Goal: Task Accomplishment & Management: Use online tool/utility

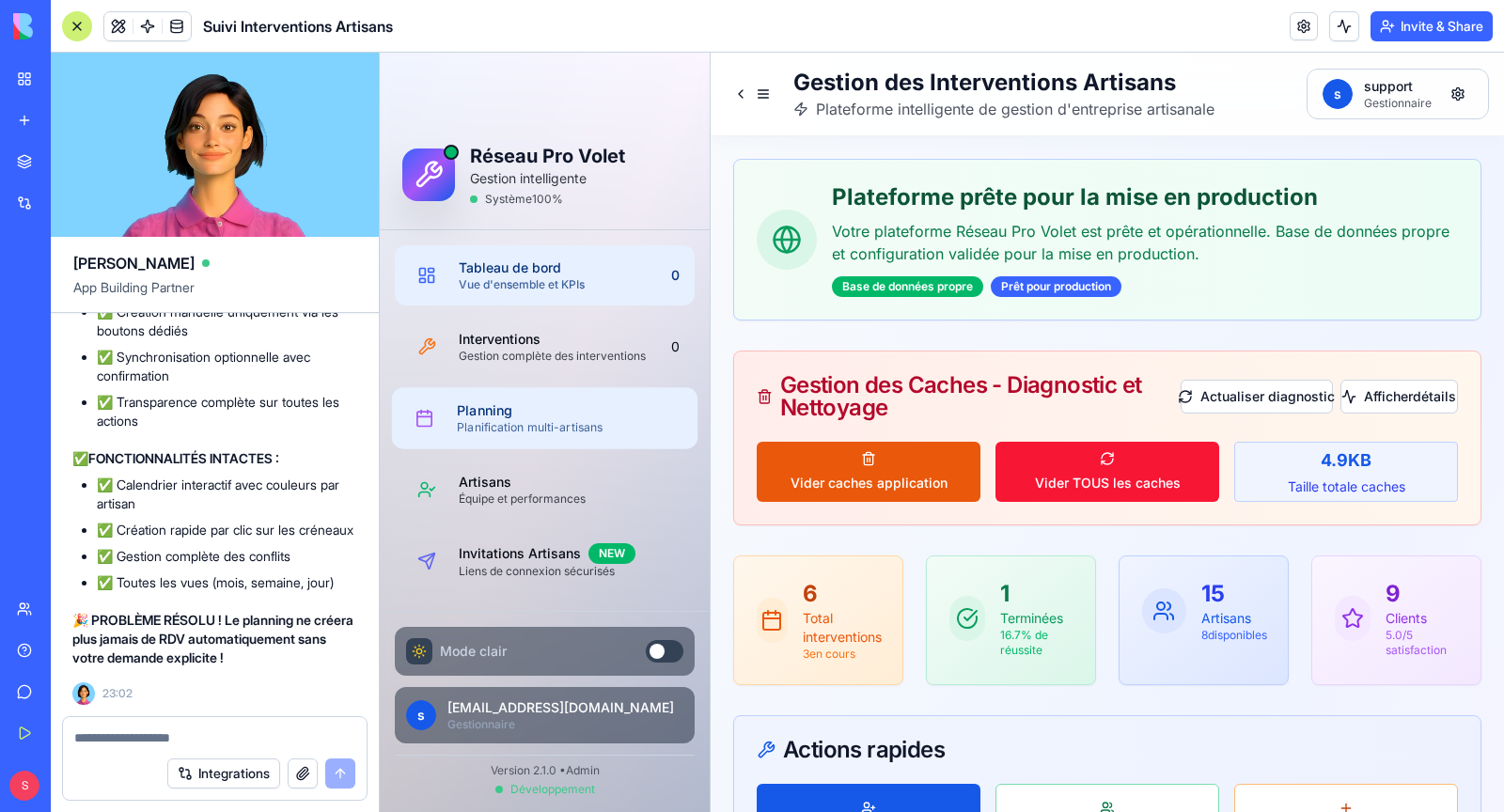
click at [533, 429] on div "Planification multi-artisans" at bounding box center [569, 427] width 226 height 15
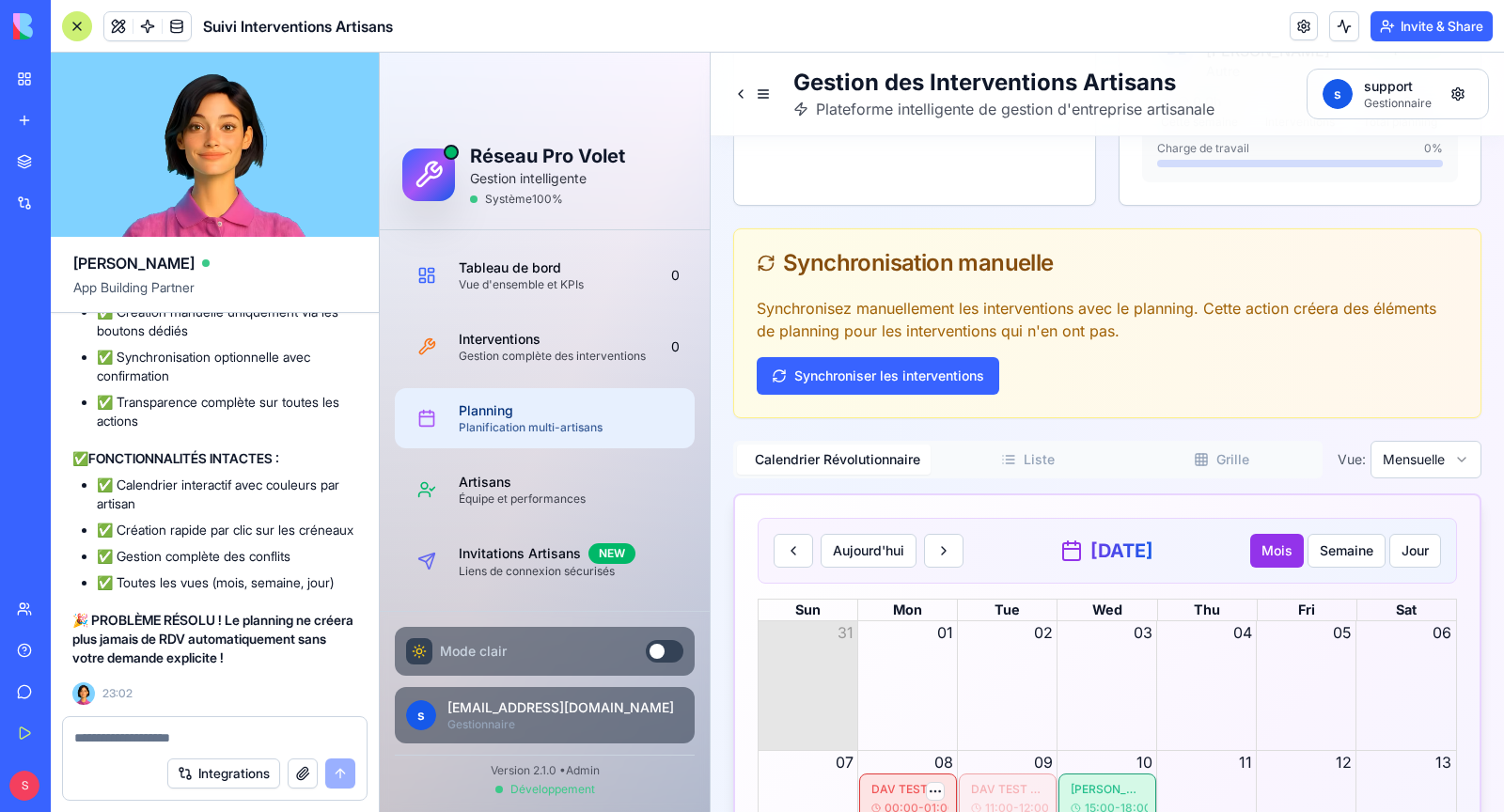
scroll to position [4205, 0]
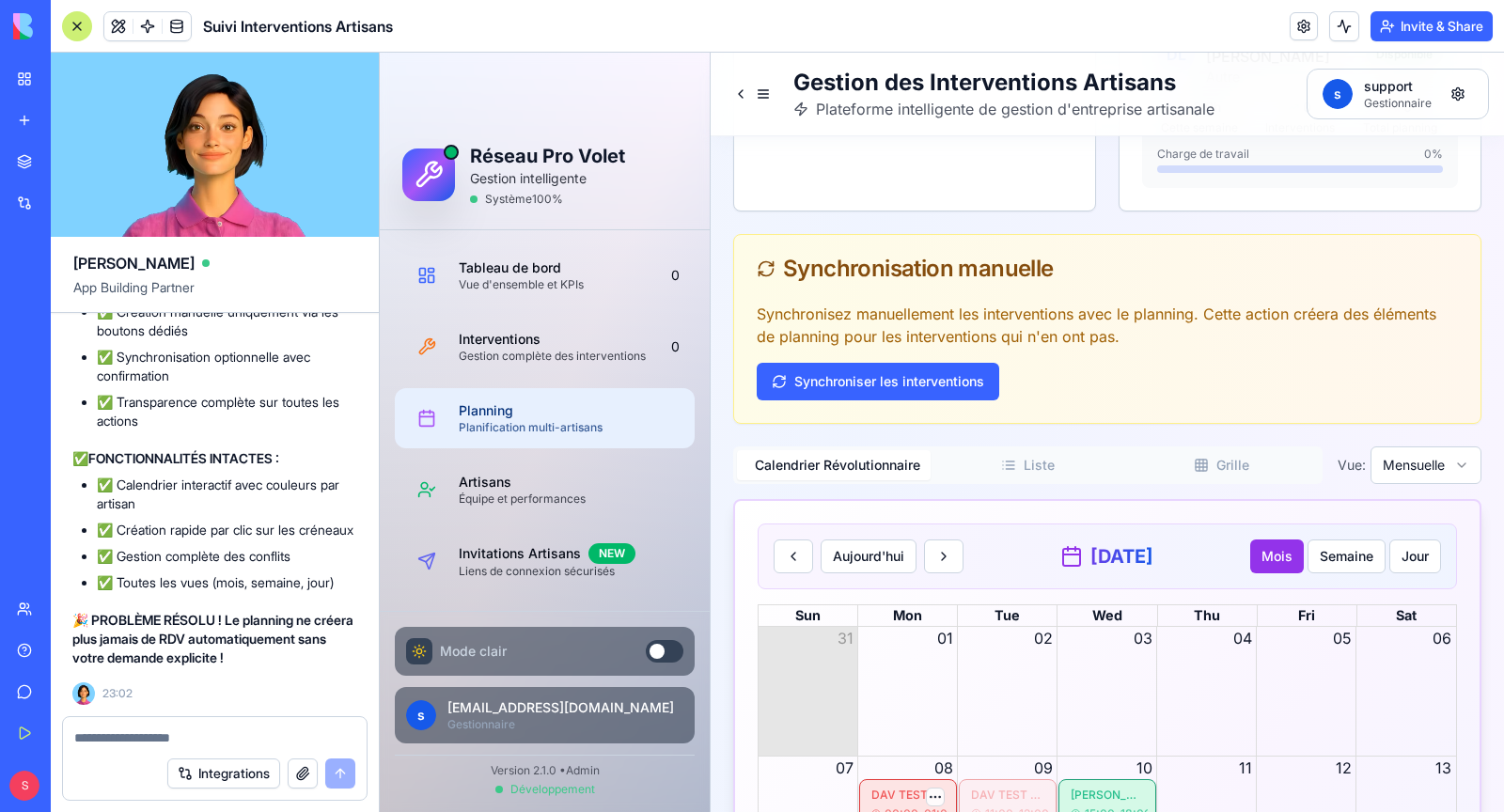
click at [899, 540] on div "Supprimer" at bounding box center [884, 537] width 110 height 30
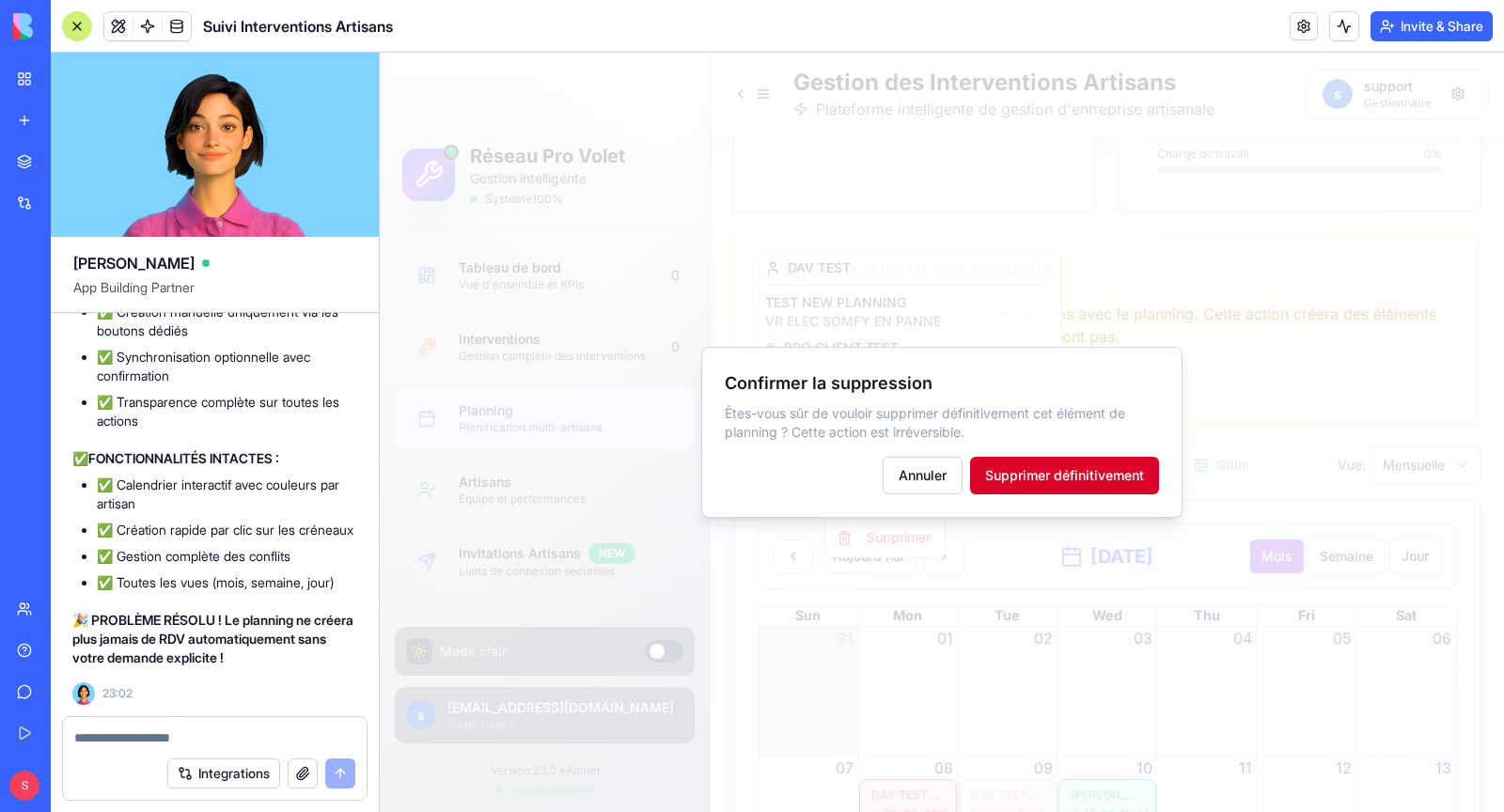
click at [1023, 470] on button "Supprimer définitivement" at bounding box center [1064, 476] width 189 height 38
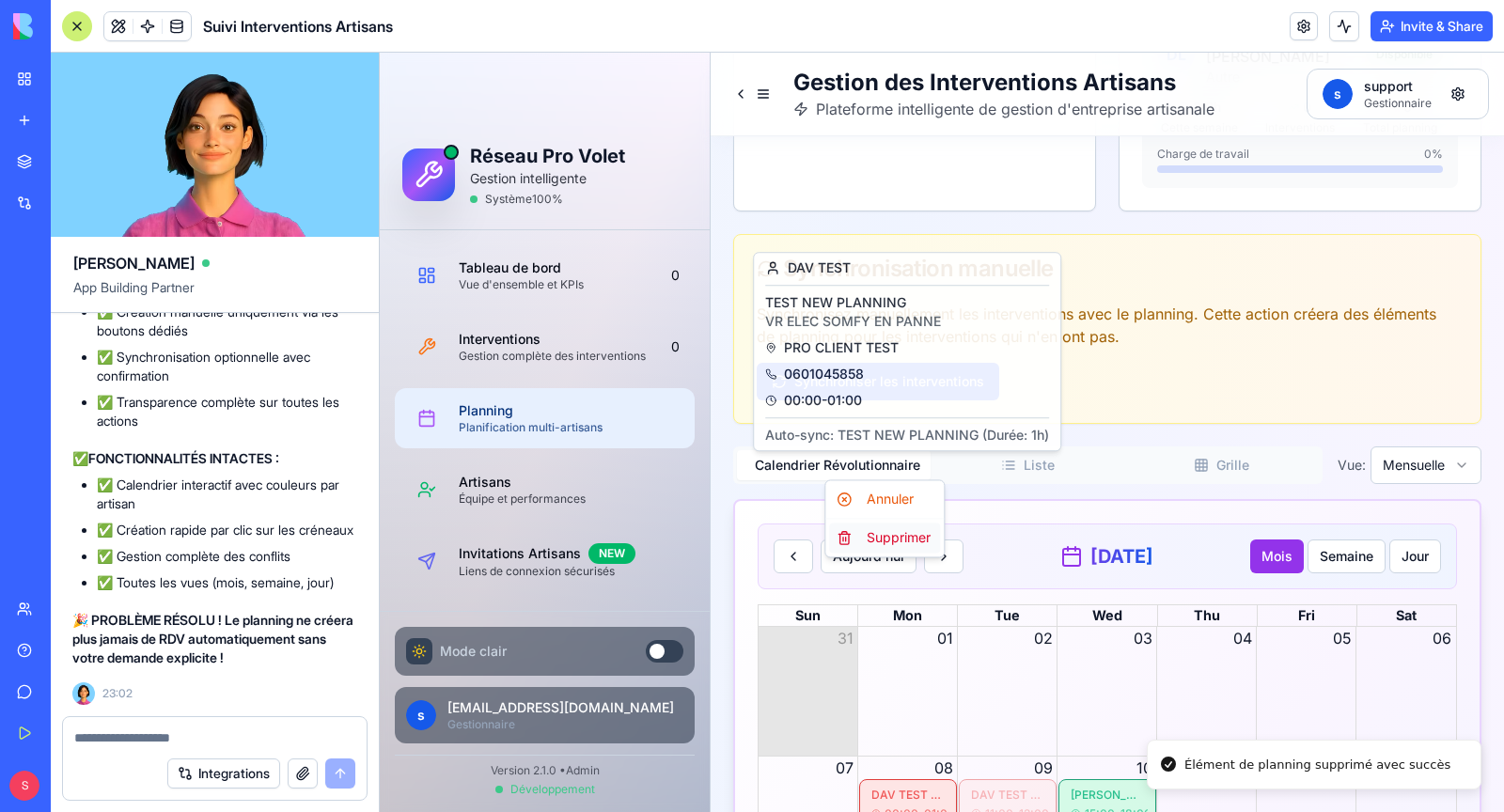
click at [906, 533] on div "Supprimer" at bounding box center [884, 537] width 110 height 30
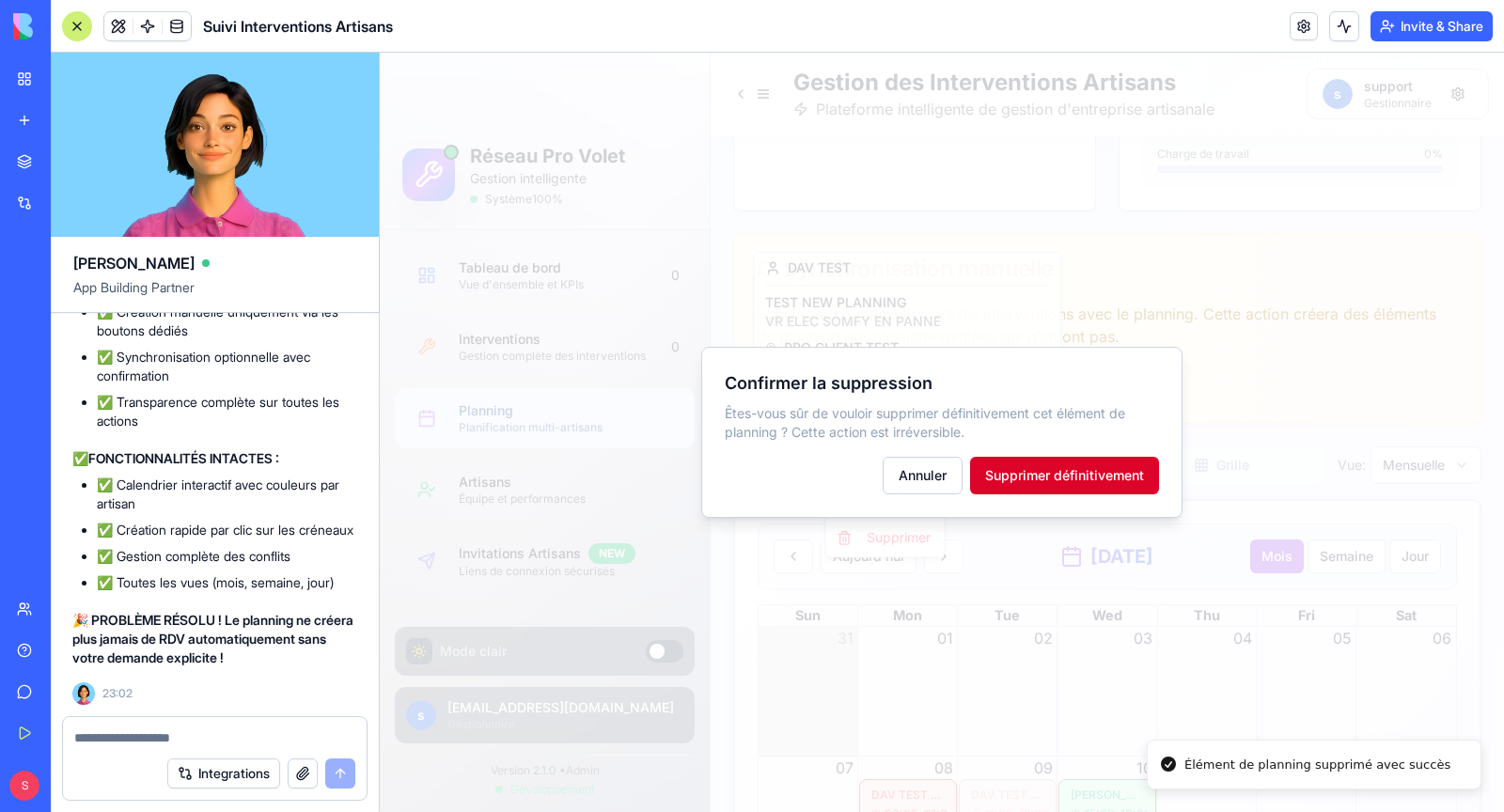
click at [1023, 476] on button "Supprimer définitivement" at bounding box center [1064, 476] width 189 height 38
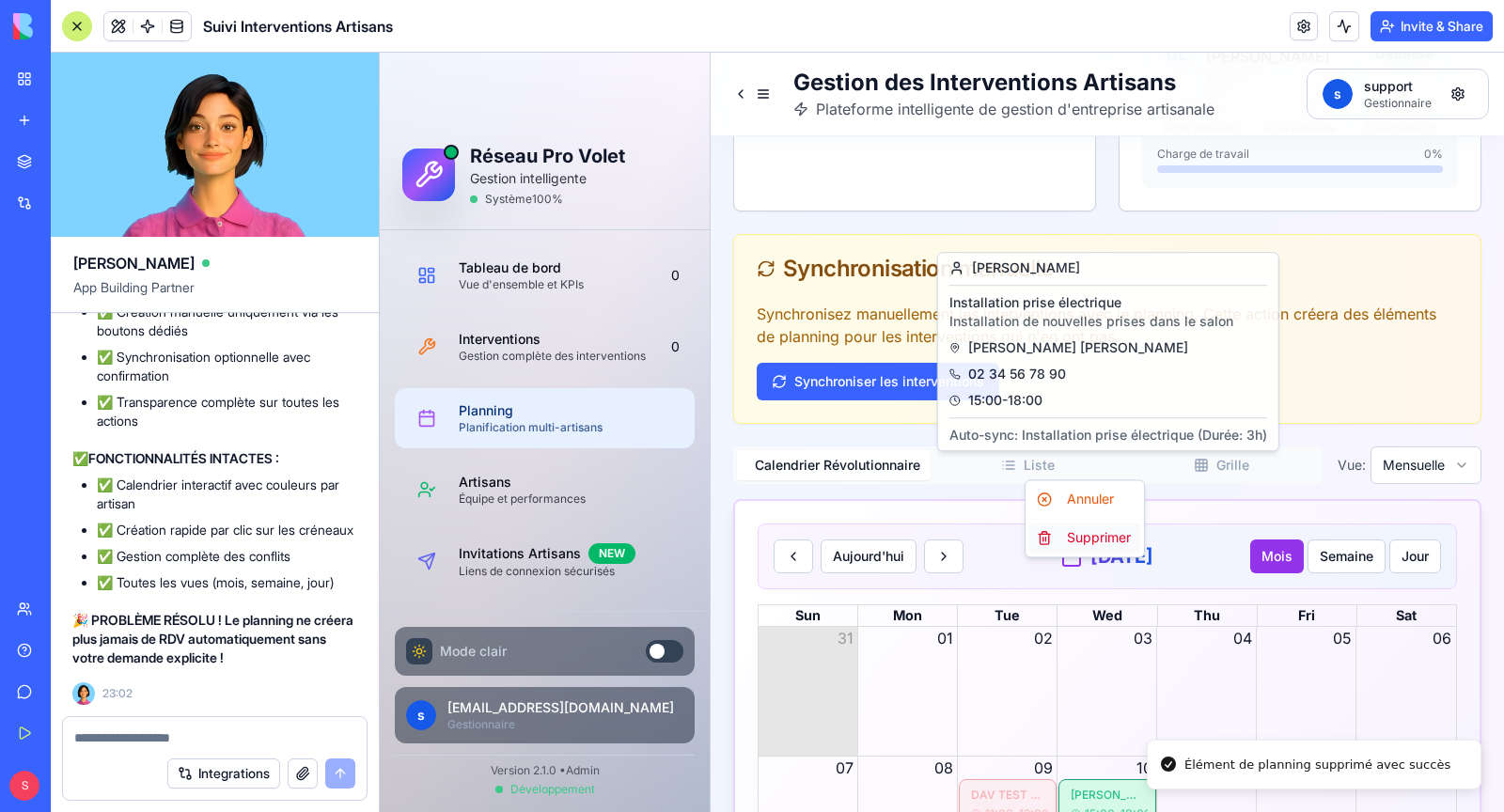
click at [1093, 535] on div "Supprimer" at bounding box center [1084, 537] width 110 height 30
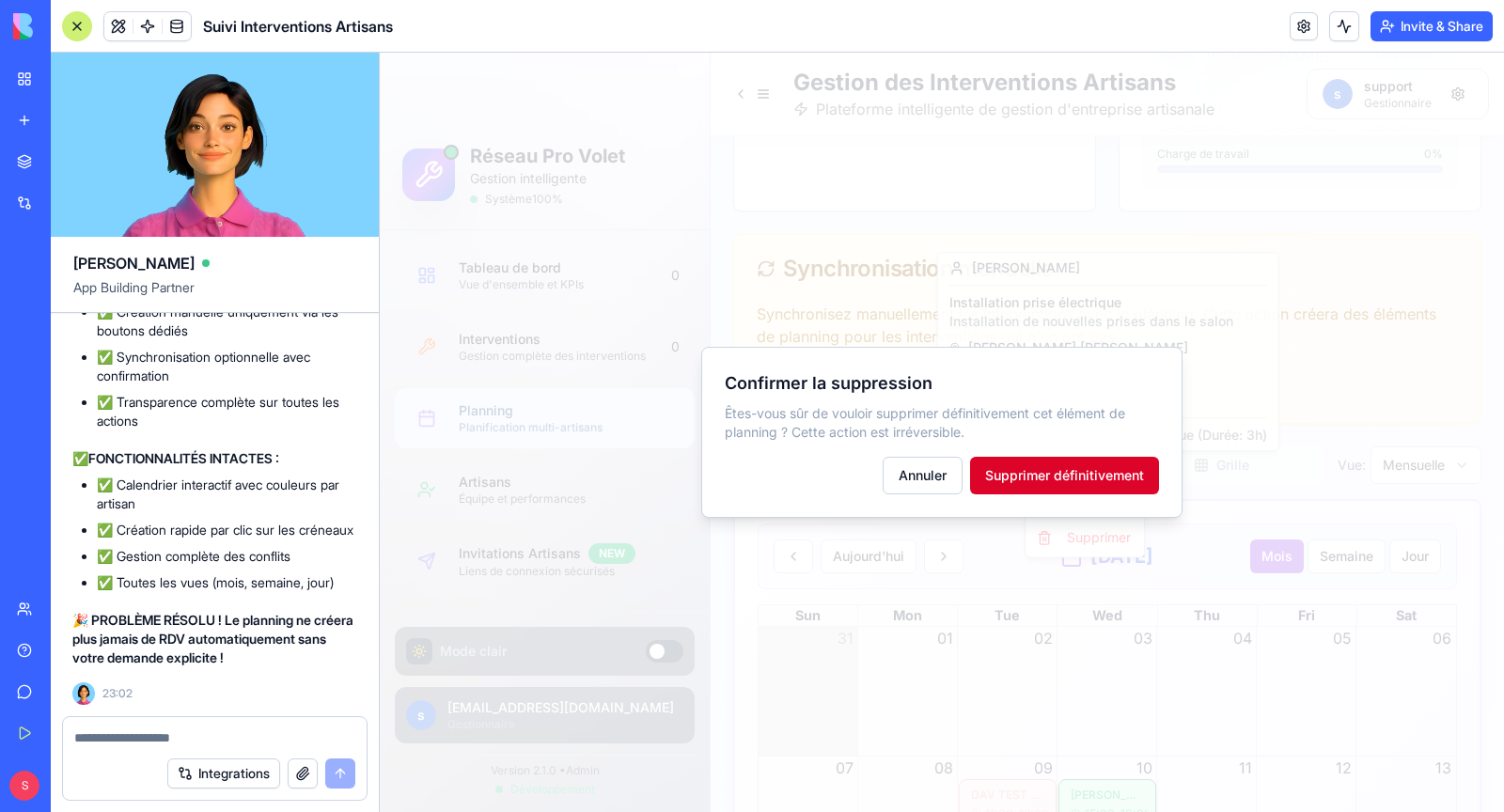
click at [1105, 479] on button "Supprimer définitivement" at bounding box center [1064, 476] width 189 height 38
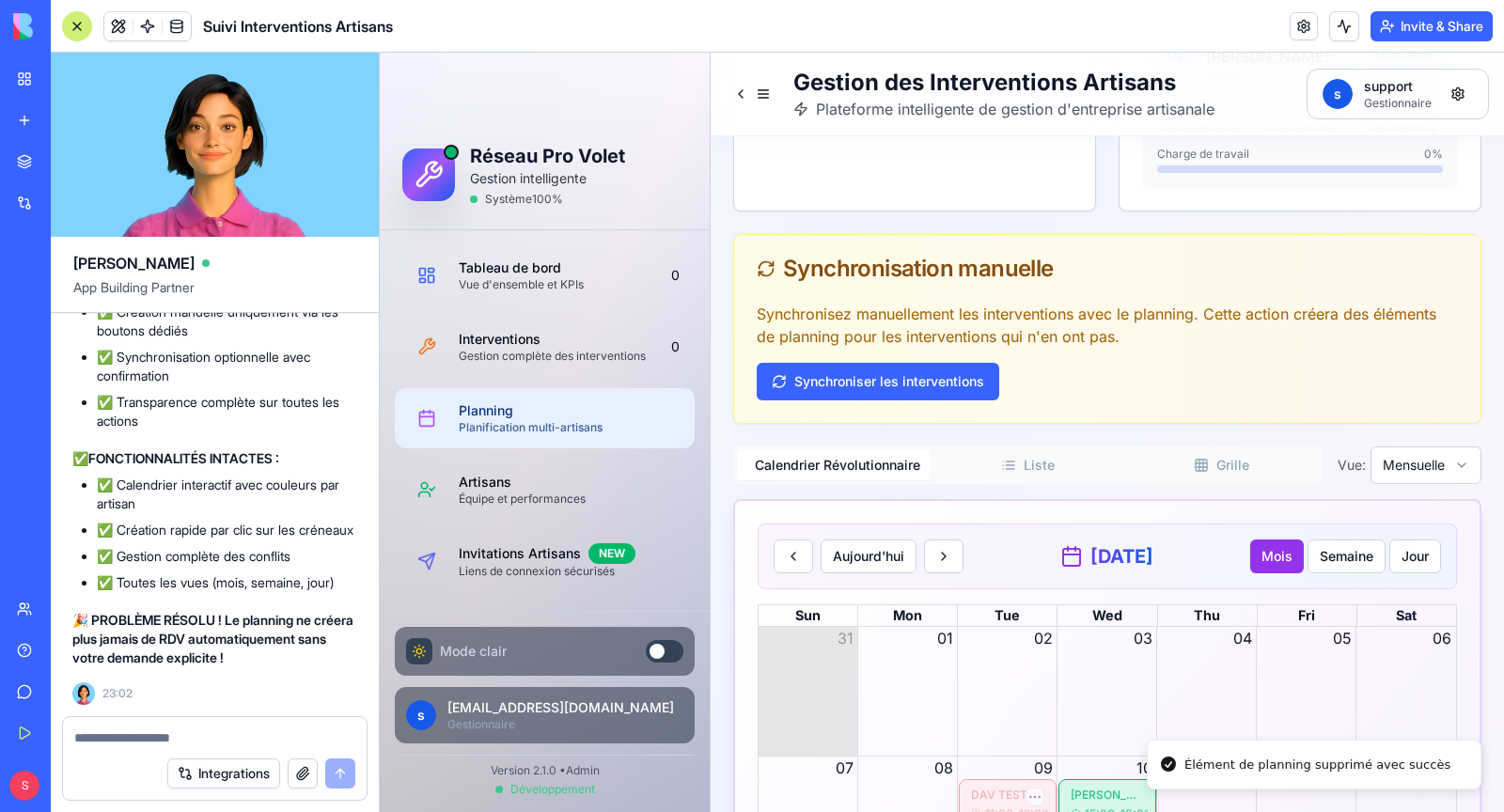
click at [977, 485] on div at bounding box center [983, 483] width 120 height 9
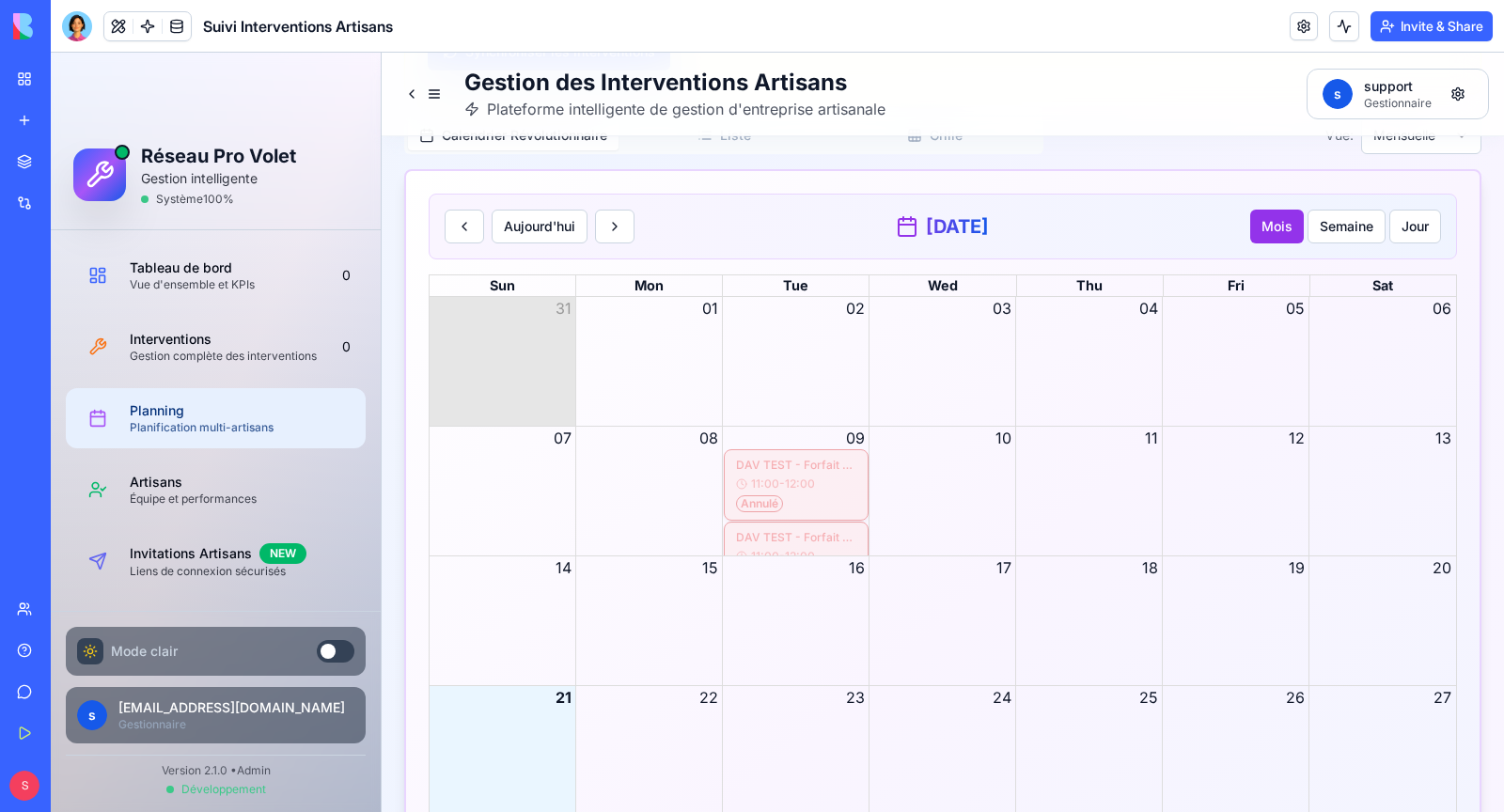
scroll to position [4027, 0]
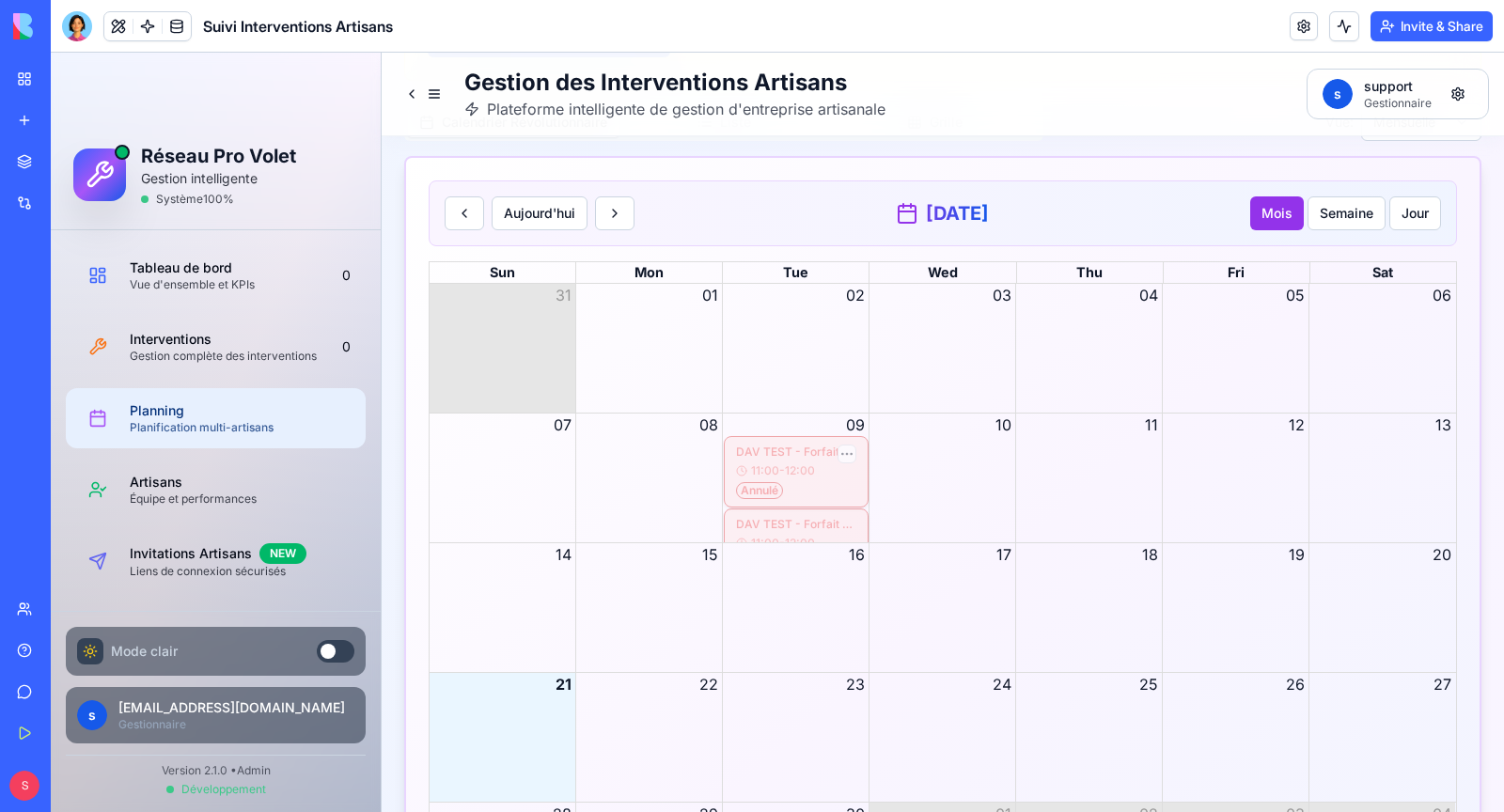
click at [823, 457] on div at bounding box center [795, 458] width 120 height 9
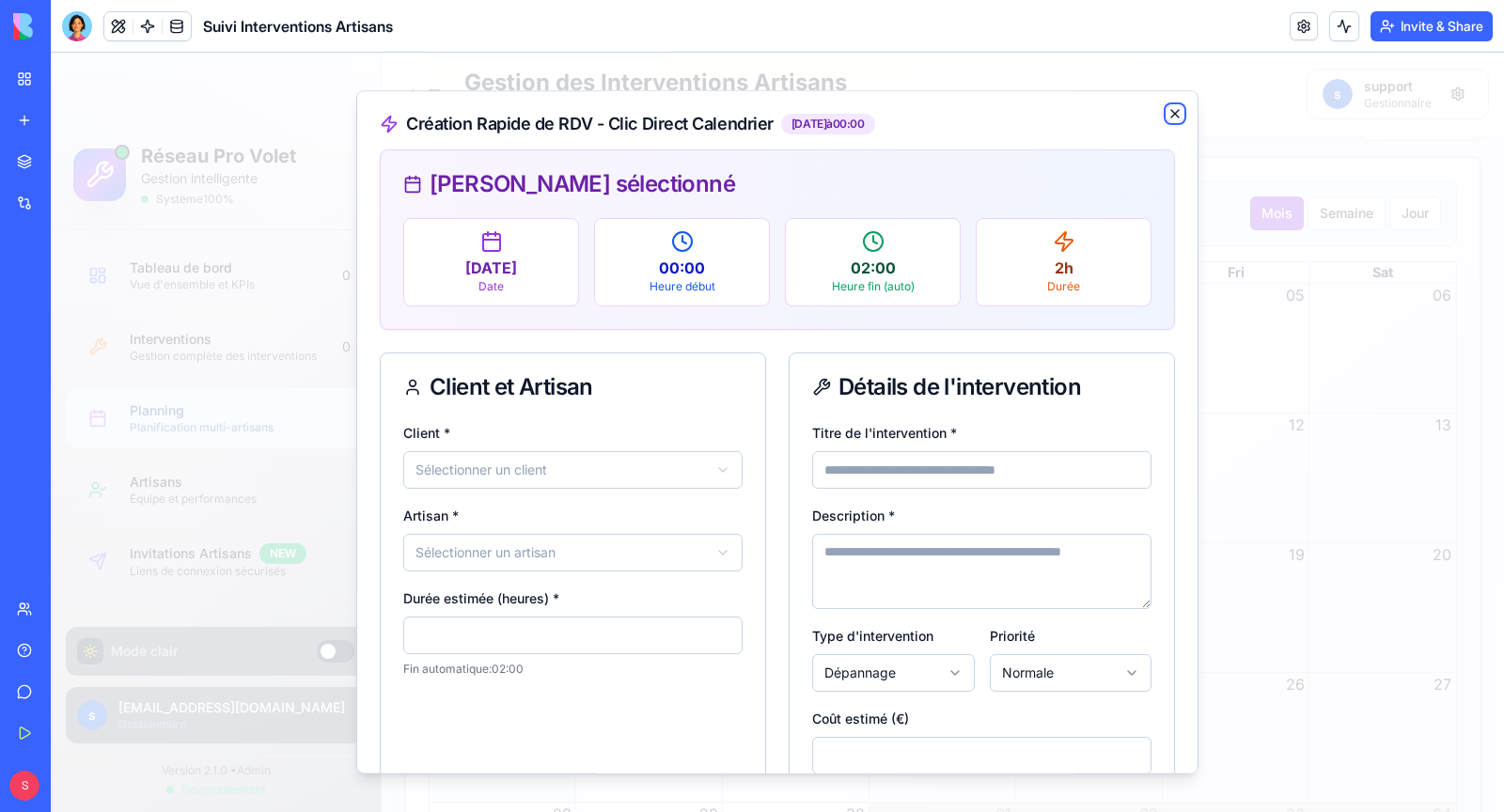
click at [1181, 107] on icon "button" at bounding box center [1175, 113] width 15 height 15
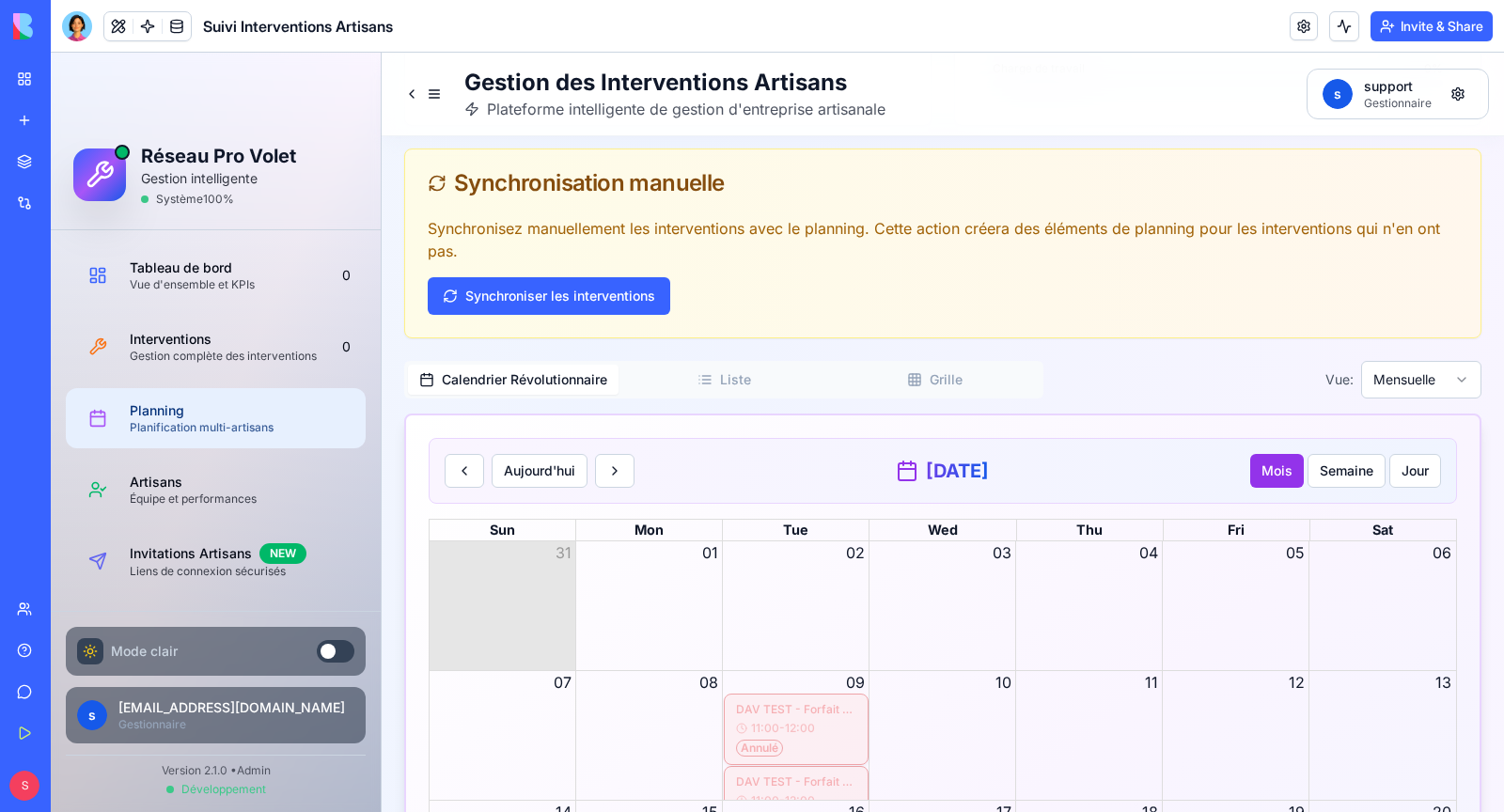
scroll to position [3828, 0]
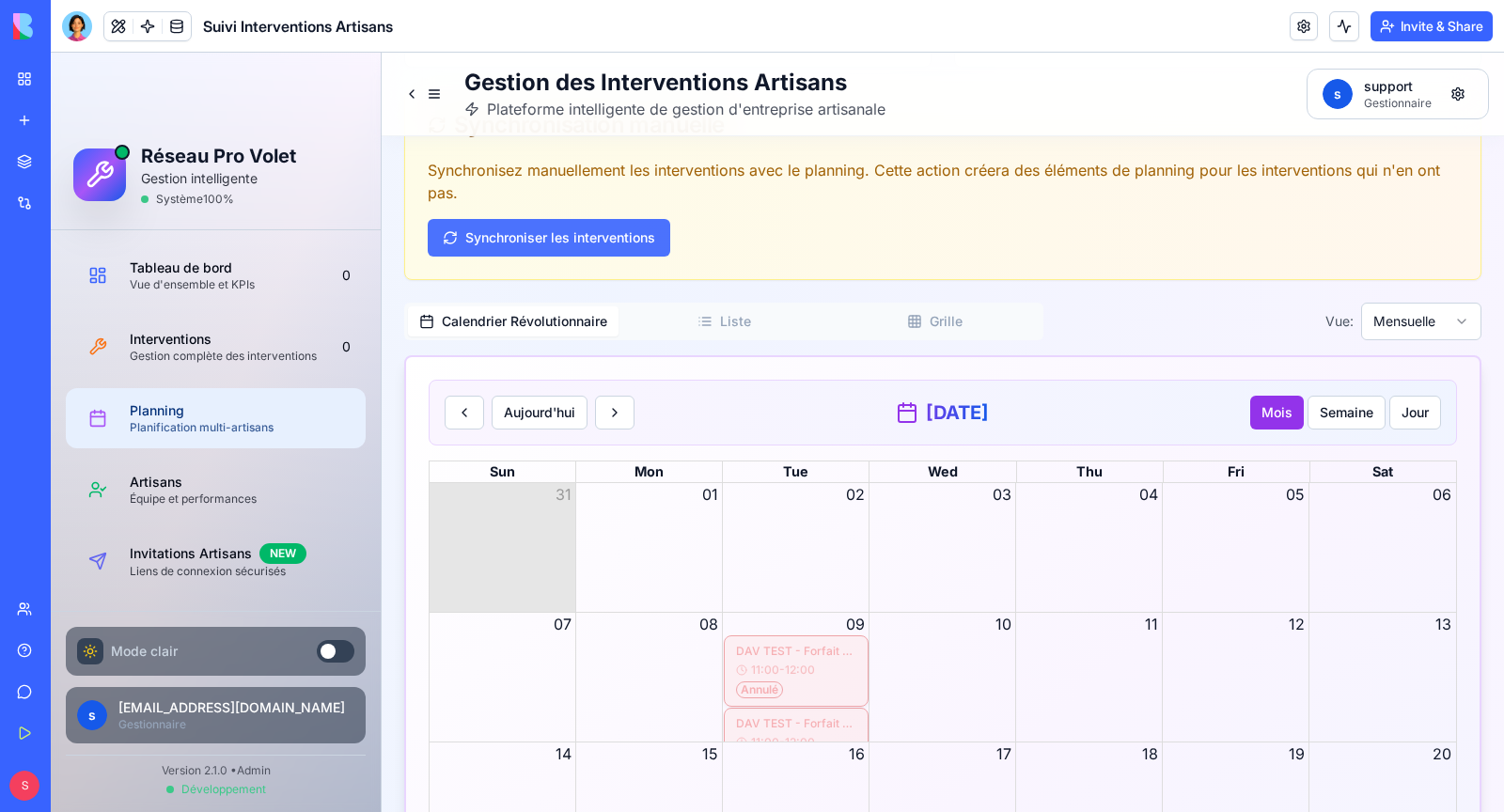
click at [637, 221] on button "Synchroniser les interventions" at bounding box center [549, 238] width 243 height 38
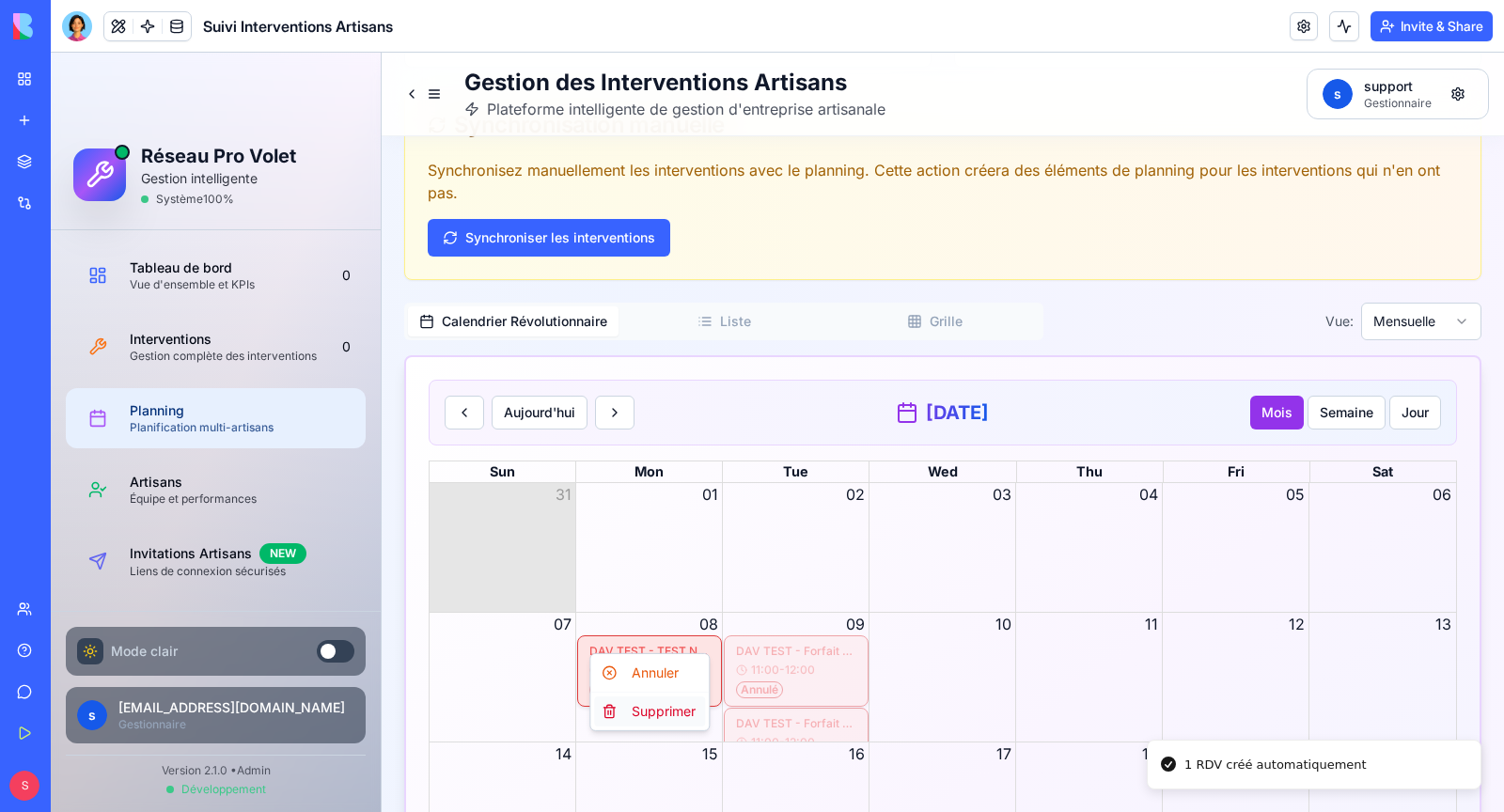
click at [661, 711] on div "Supprimer" at bounding box center [649, 711] width 110 height 30
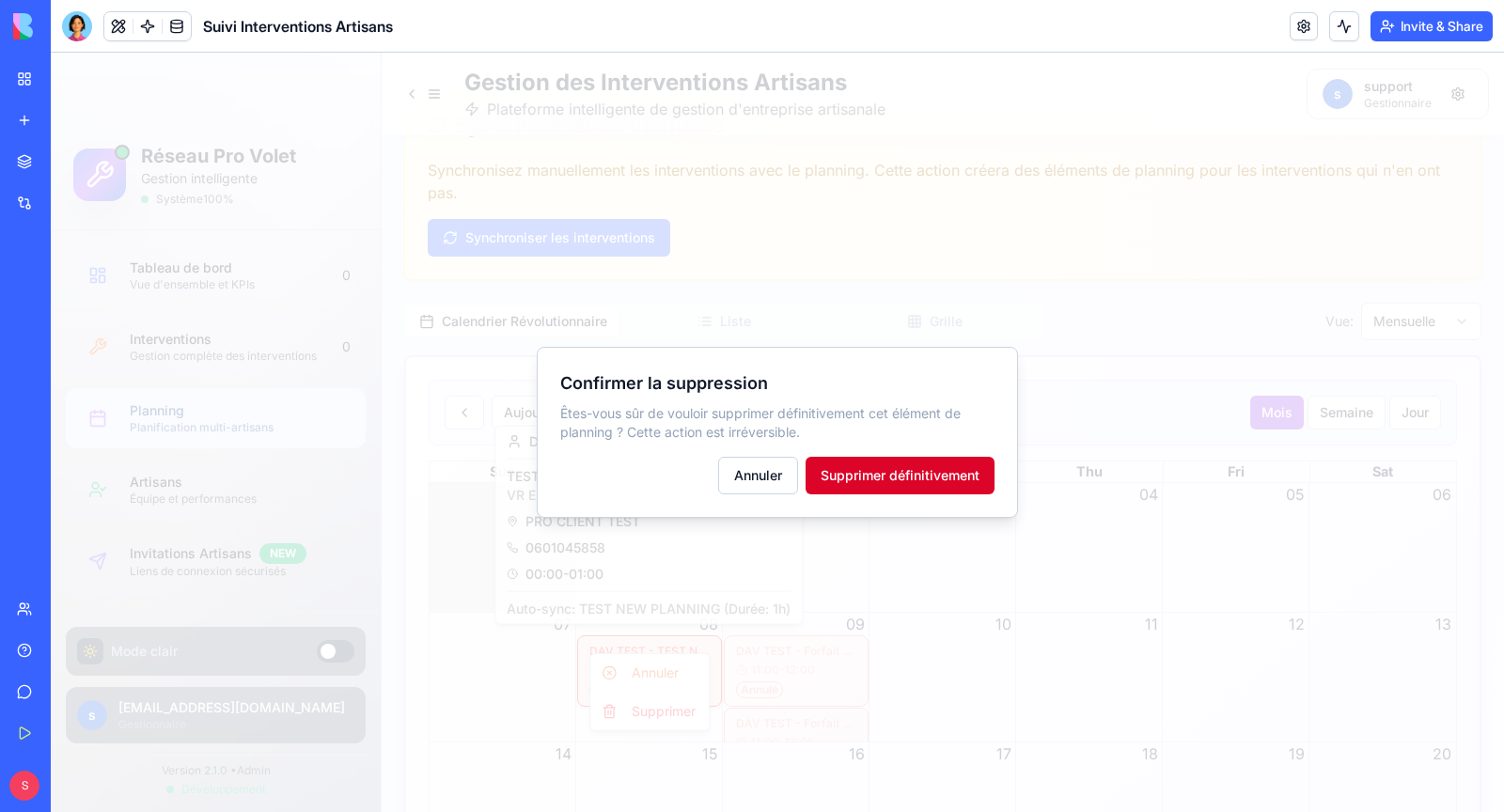
click at [916, 460] on button "Supprimer définitivement" at bounding box center [900, 476] width 189 height 38
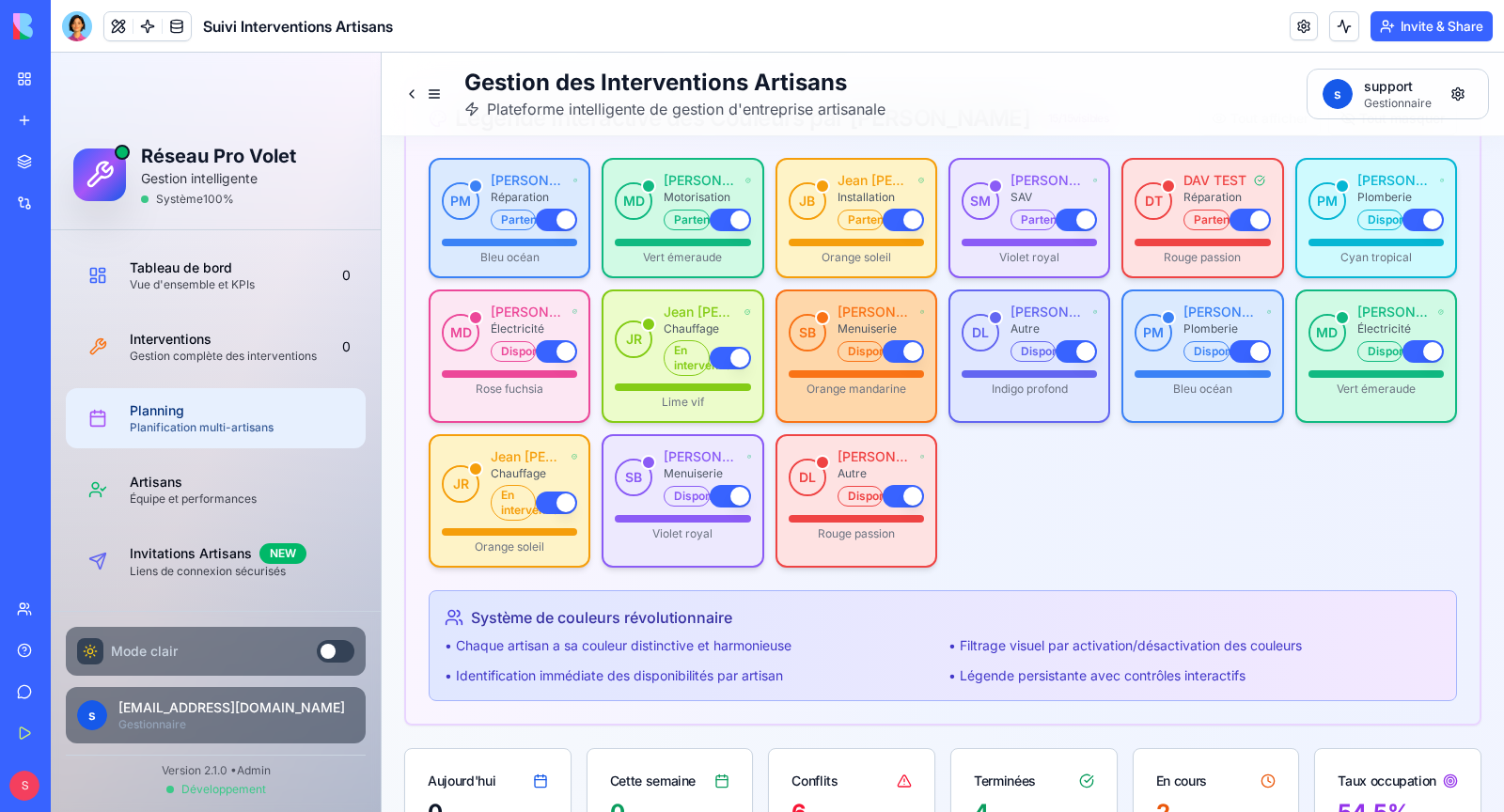
scroll to position [0, 0]
